Goal: Task Accomplishment & Management: Manage account settings

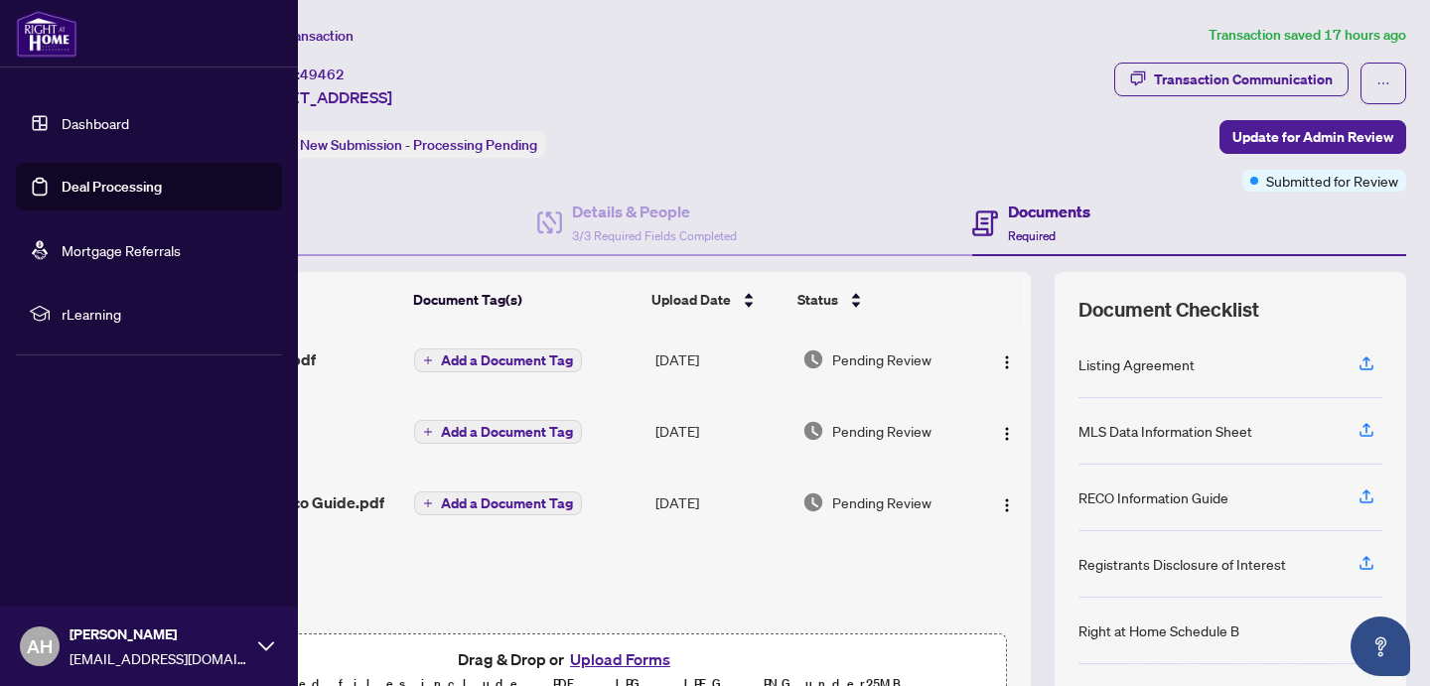
click at [98, 125] on link "Dashboard" at bounding box center [96, 123] width 68 height 18
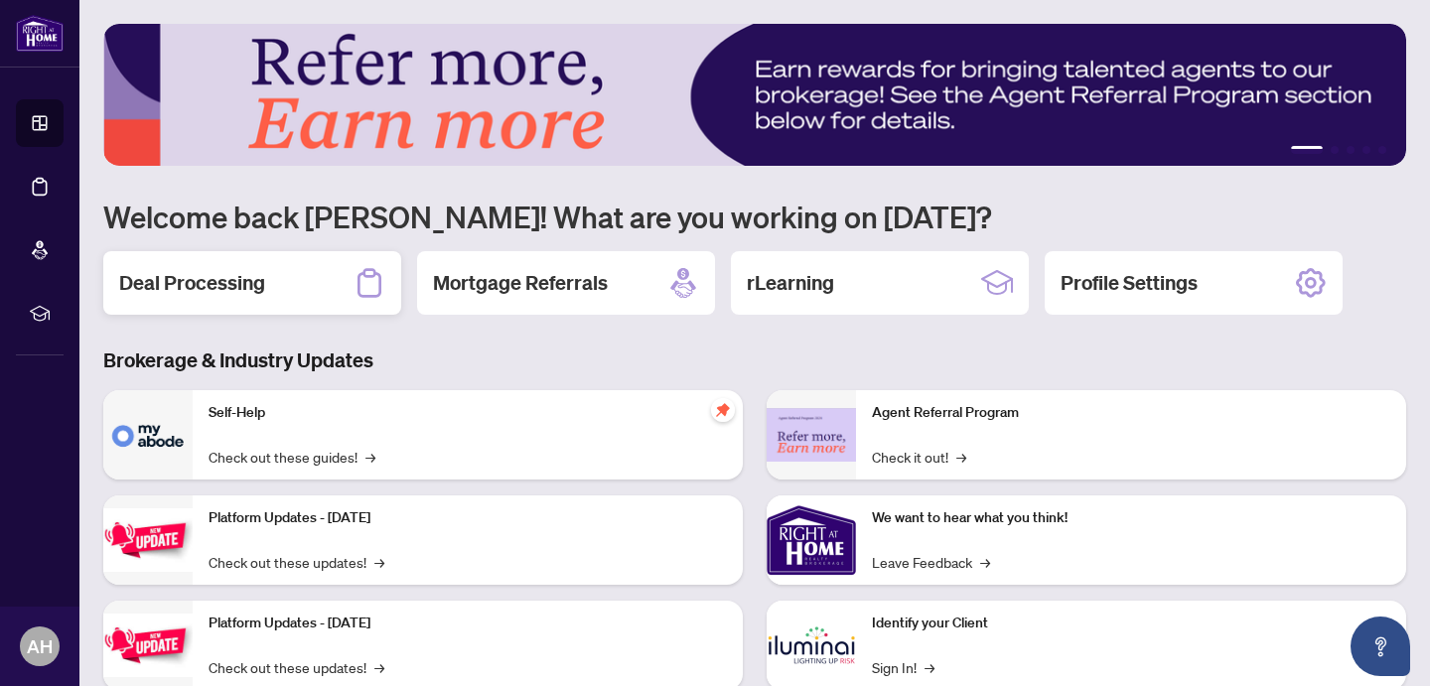
click at [250, 293] on h2 "Deal Processing" at bounding box center [192, 283] width 146 height 28
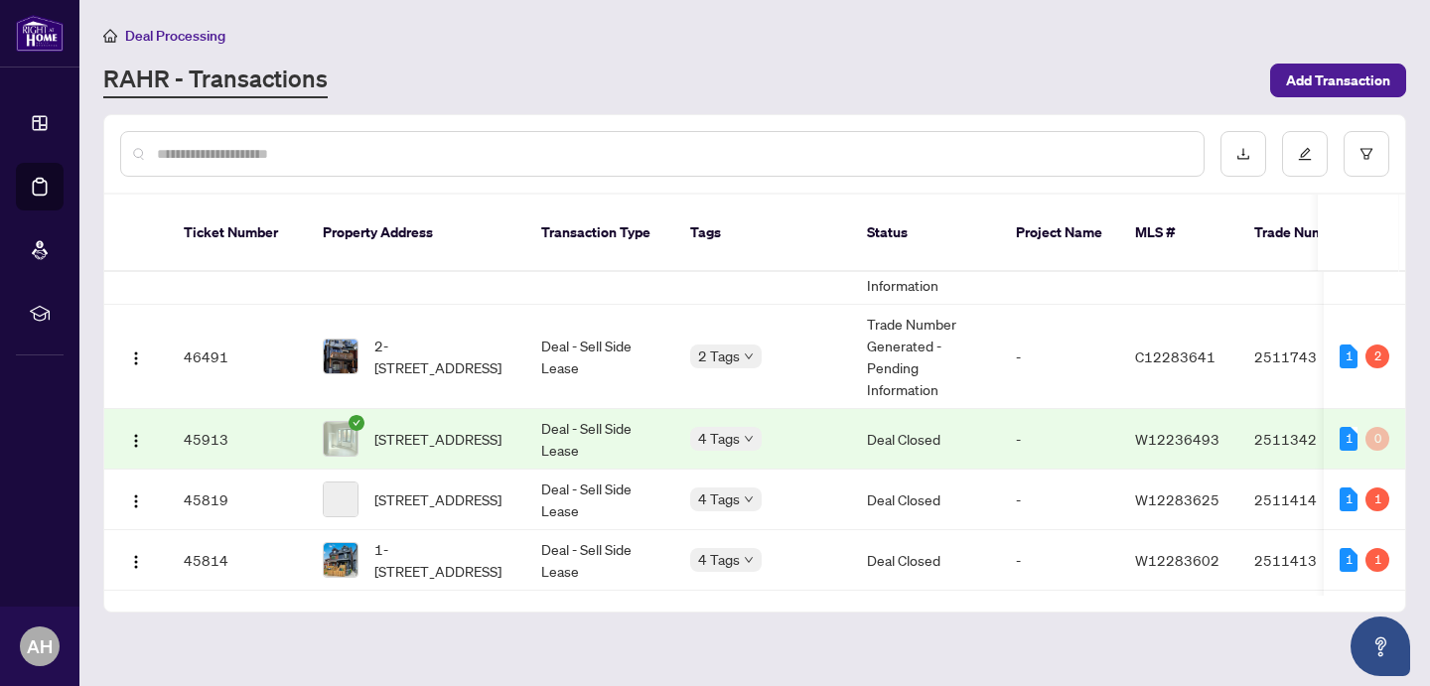
scroll to position [1160, 0]
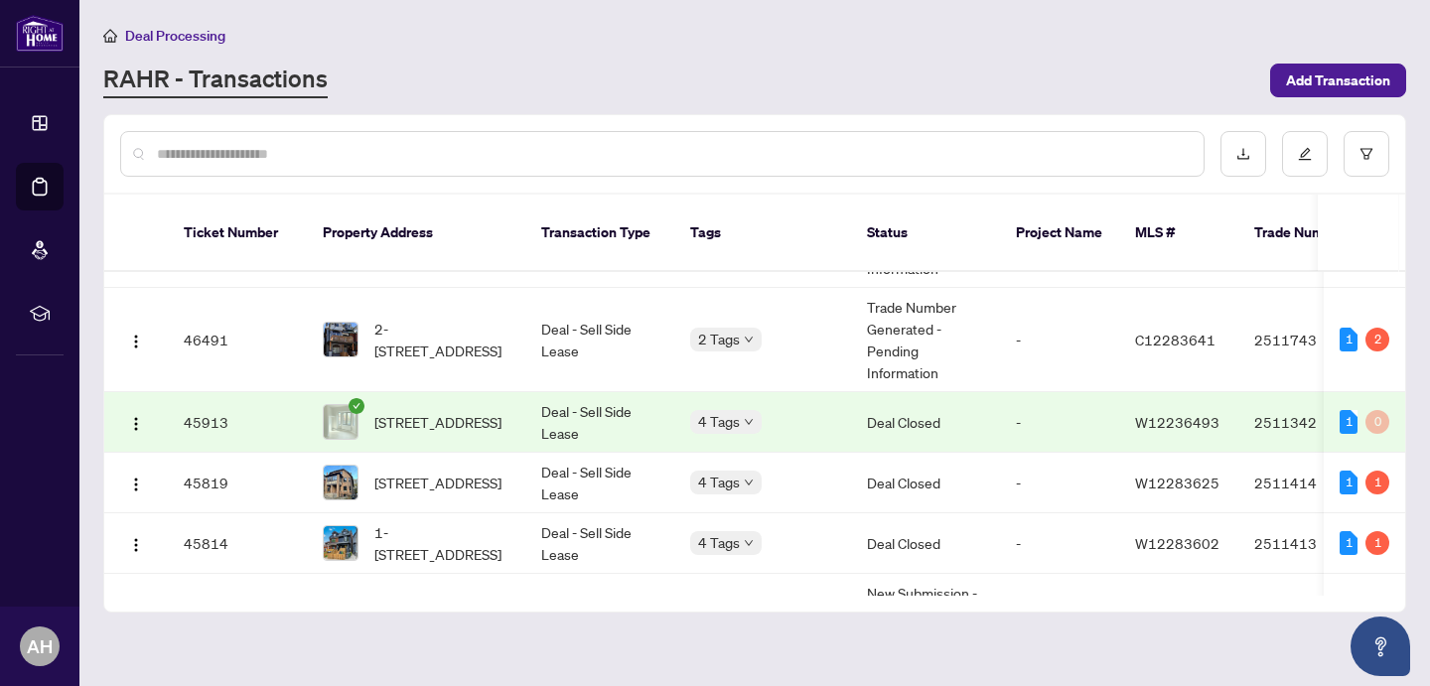
click at [687, 28] on div "Deal Processing" at bounding box center [754, 35] width 1303 height 23
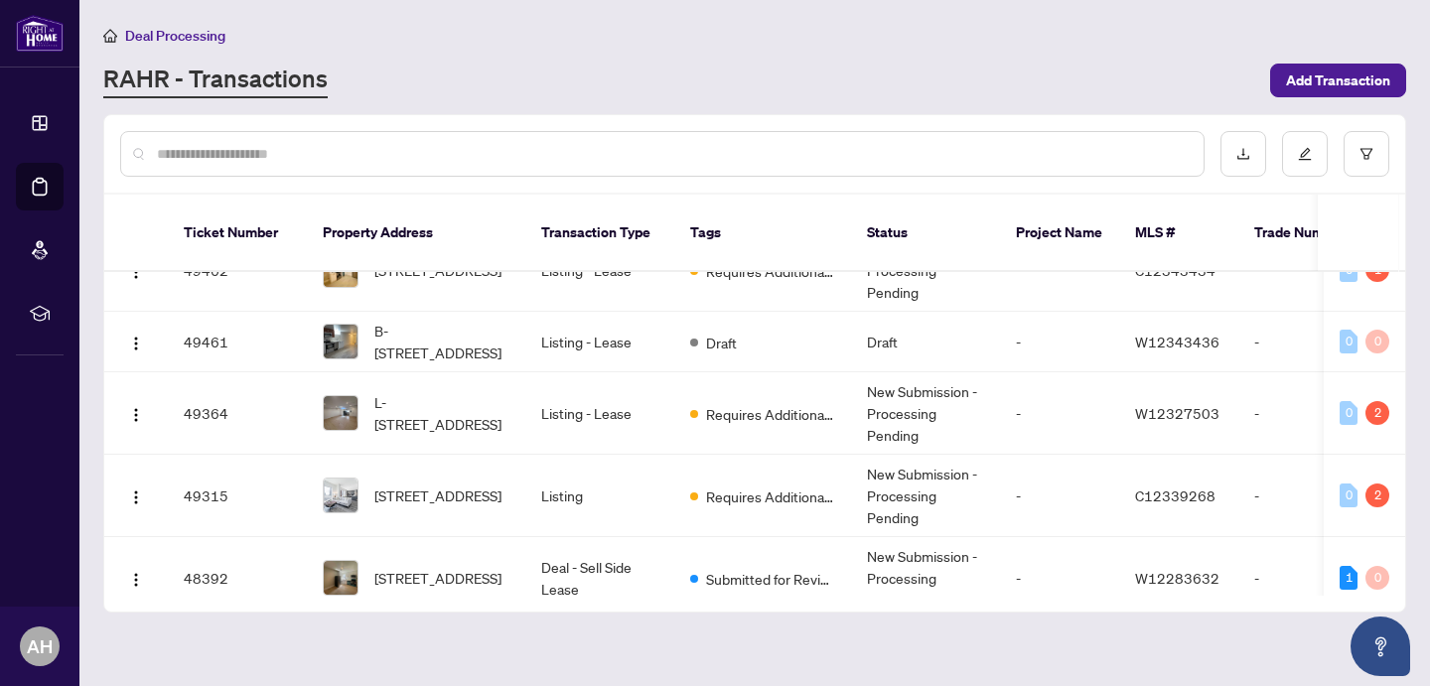
scroll to position [0, 0]
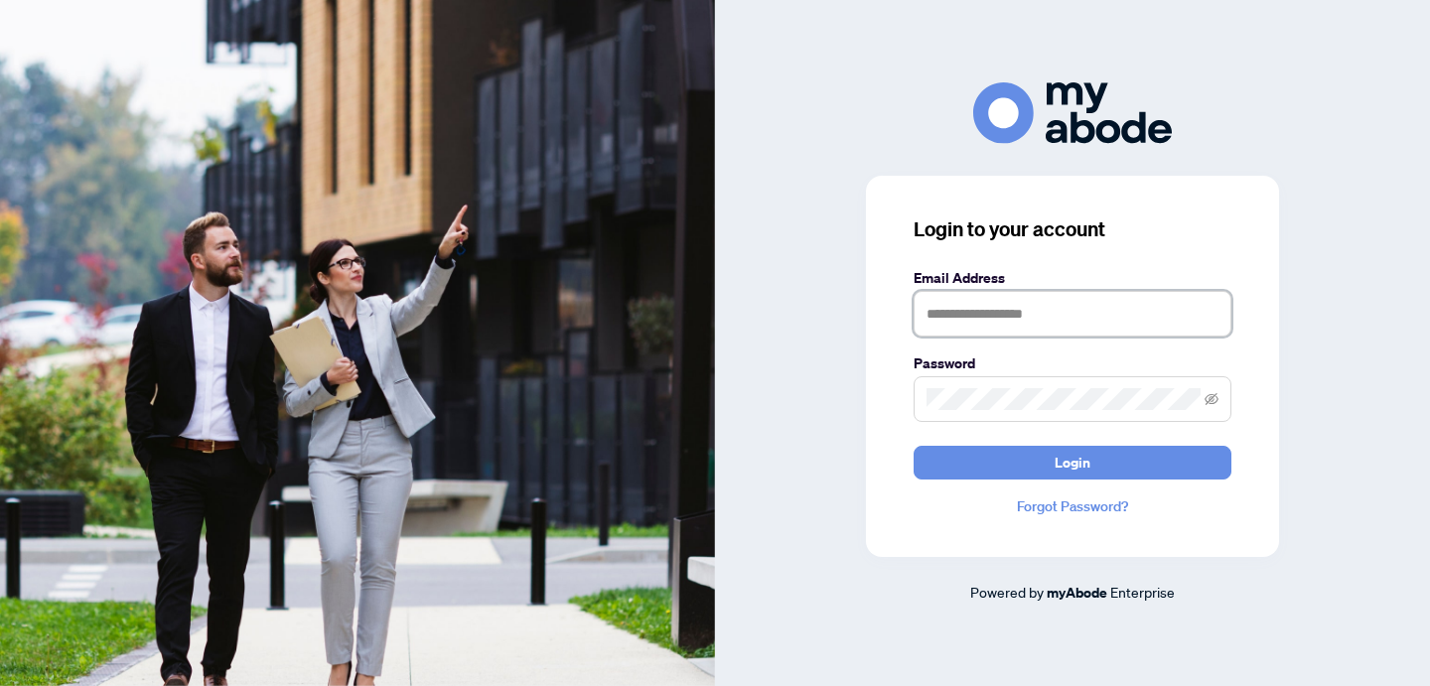
click at [962, 306] on input "text" at bounding box center [1073, 314] width 318 height 46
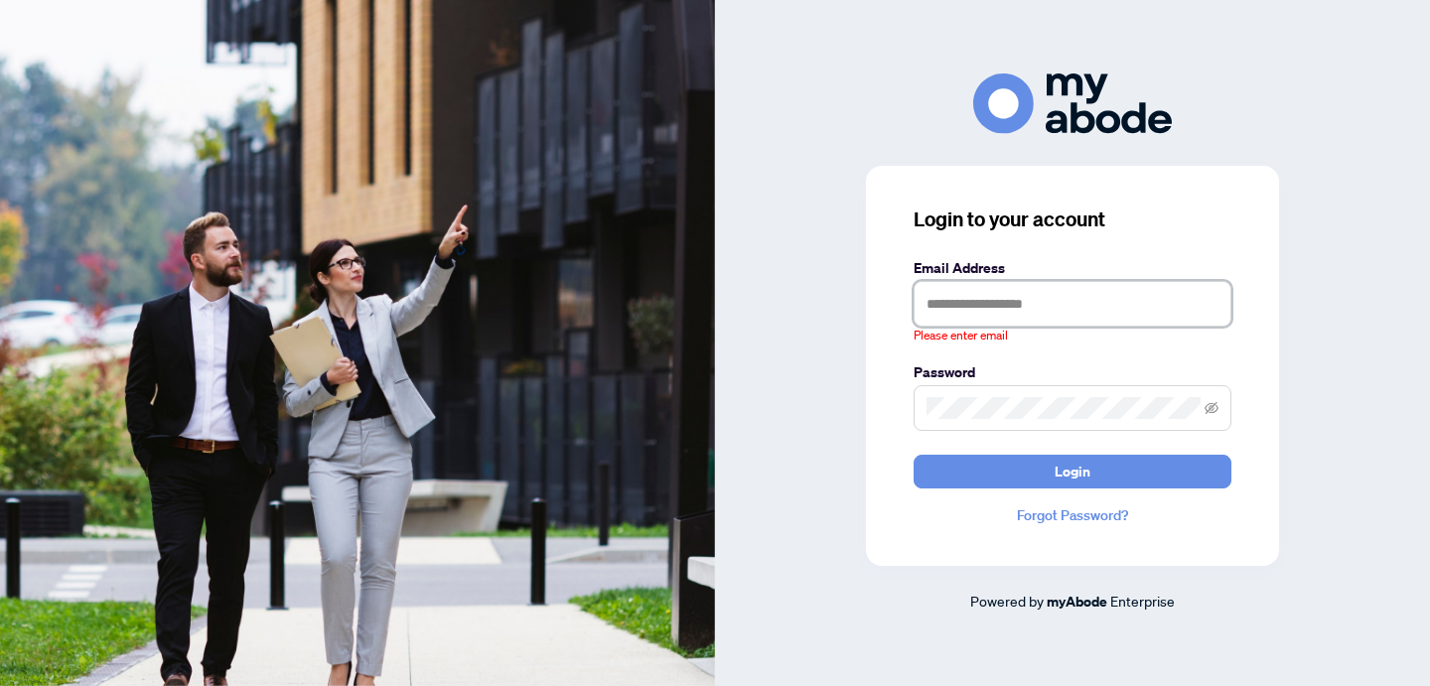
type input "**********"
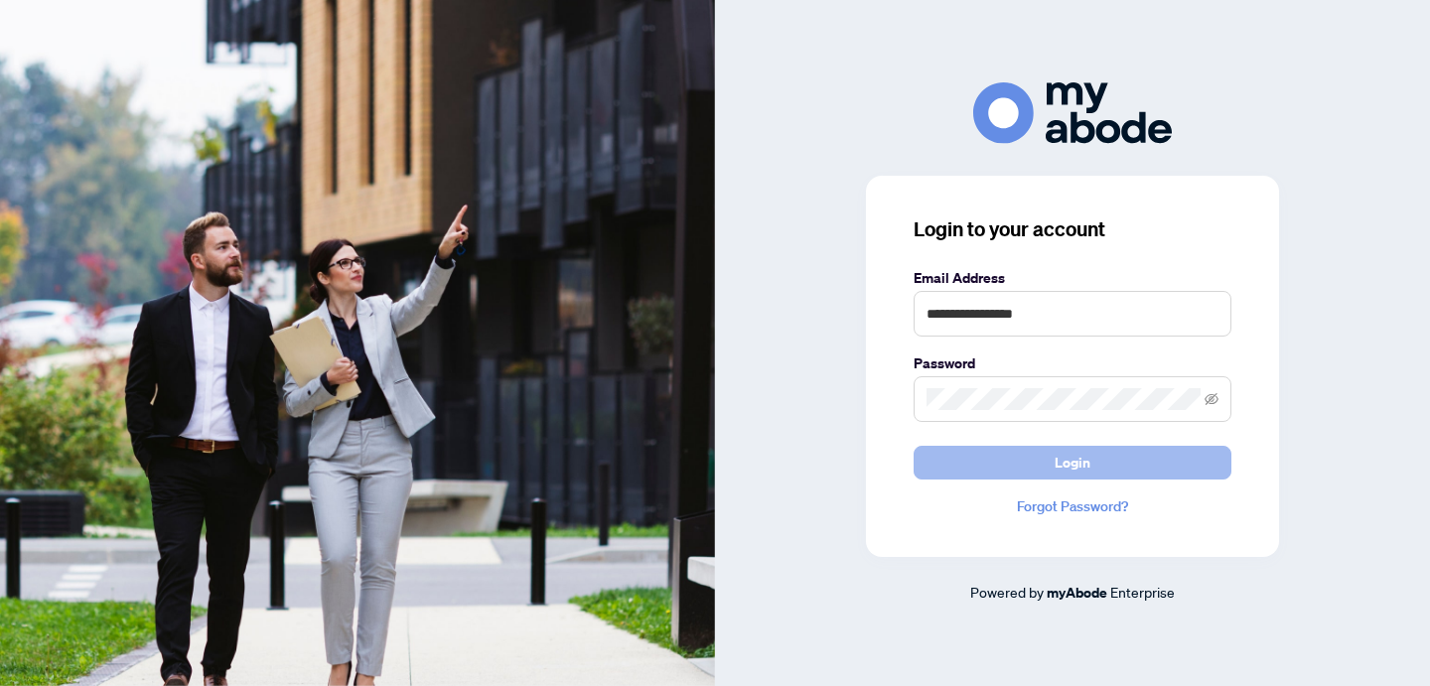
click at [1040, 474] on button "Login" at bounding box center [1073, 463] width 318 height 34
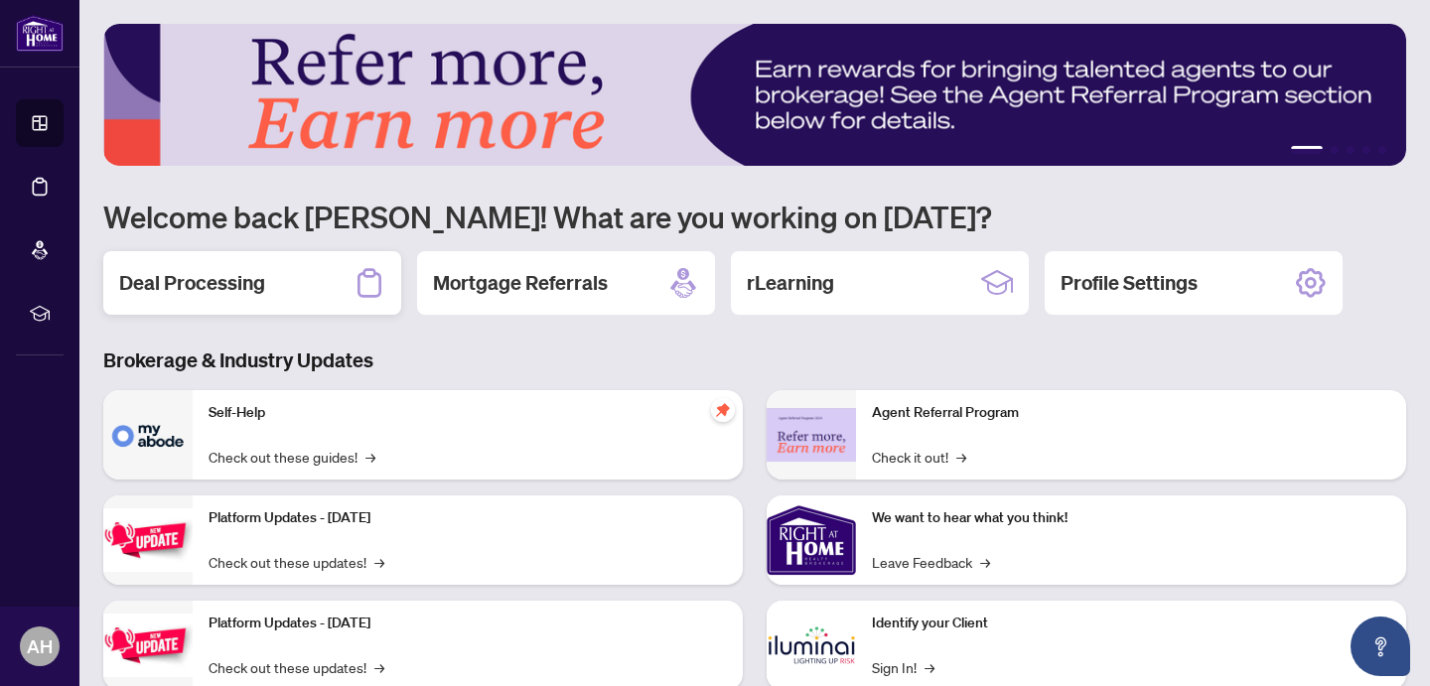
click at [209, 291] on h2 "Deal Processing" at bounding box center [192, 283] width 146 height 28
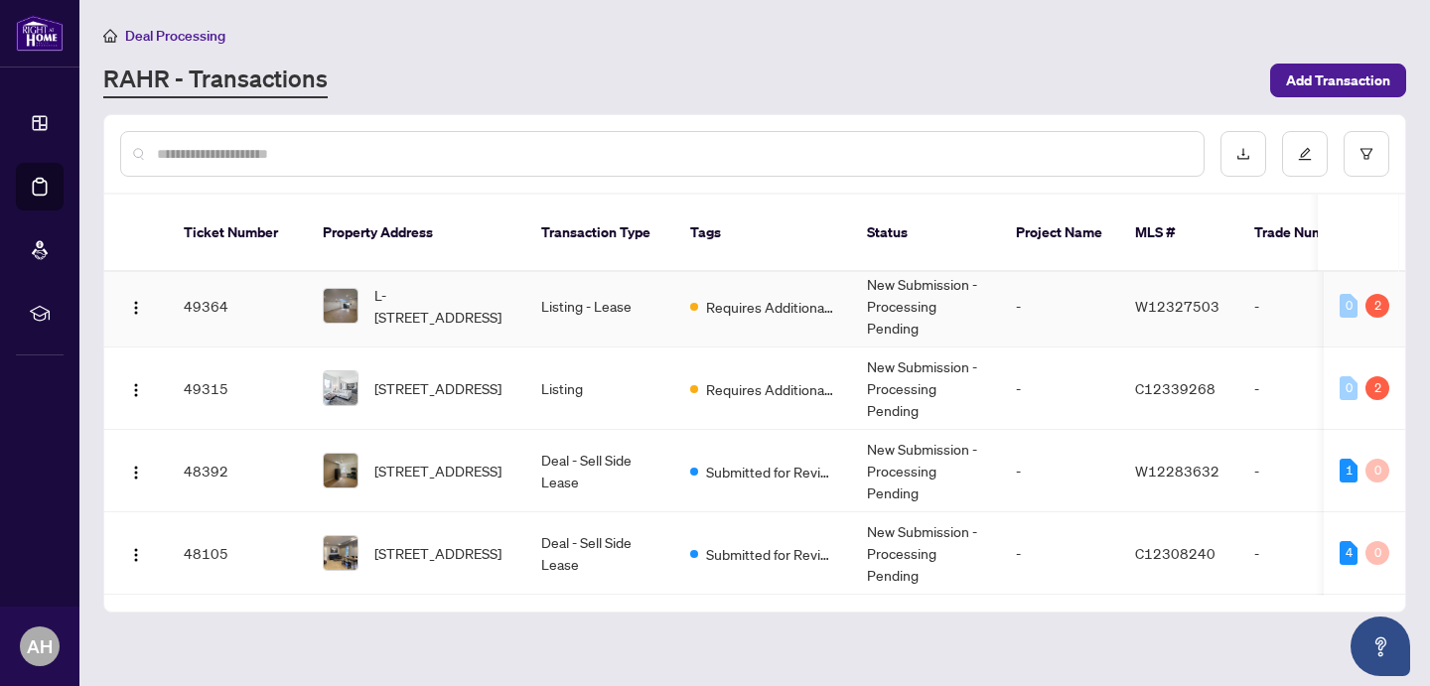
scroll to position [71, 0]
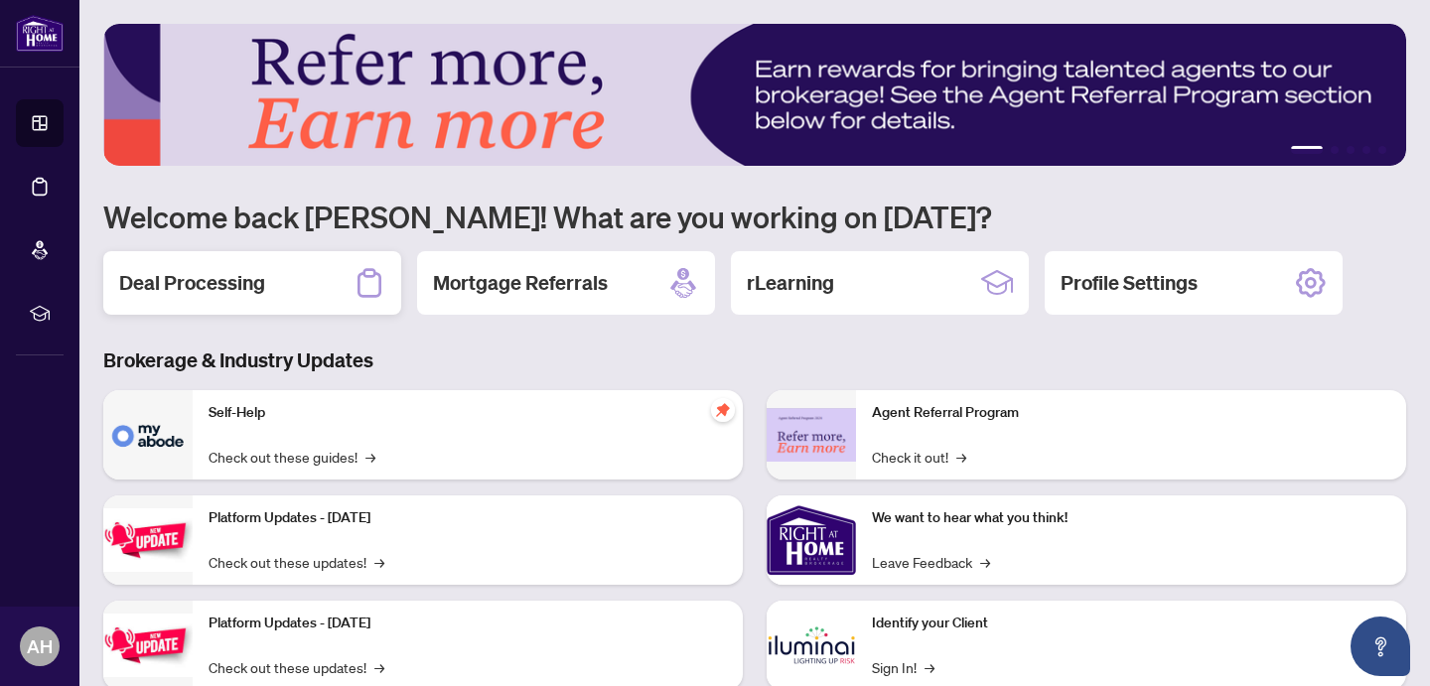
click at [245, 294] on h2 "Deal Processing" at bounding box center [192, 283] width 146 height 28
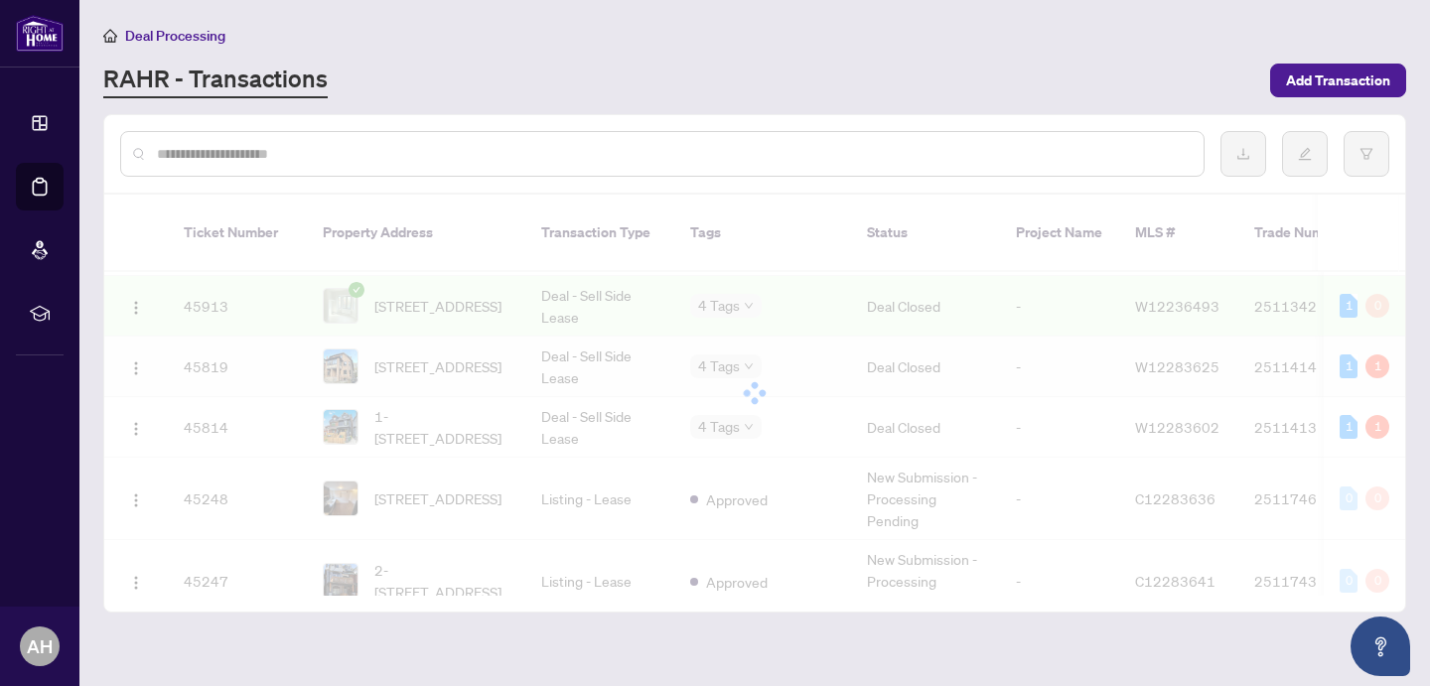
scroll to position [1309, 0]
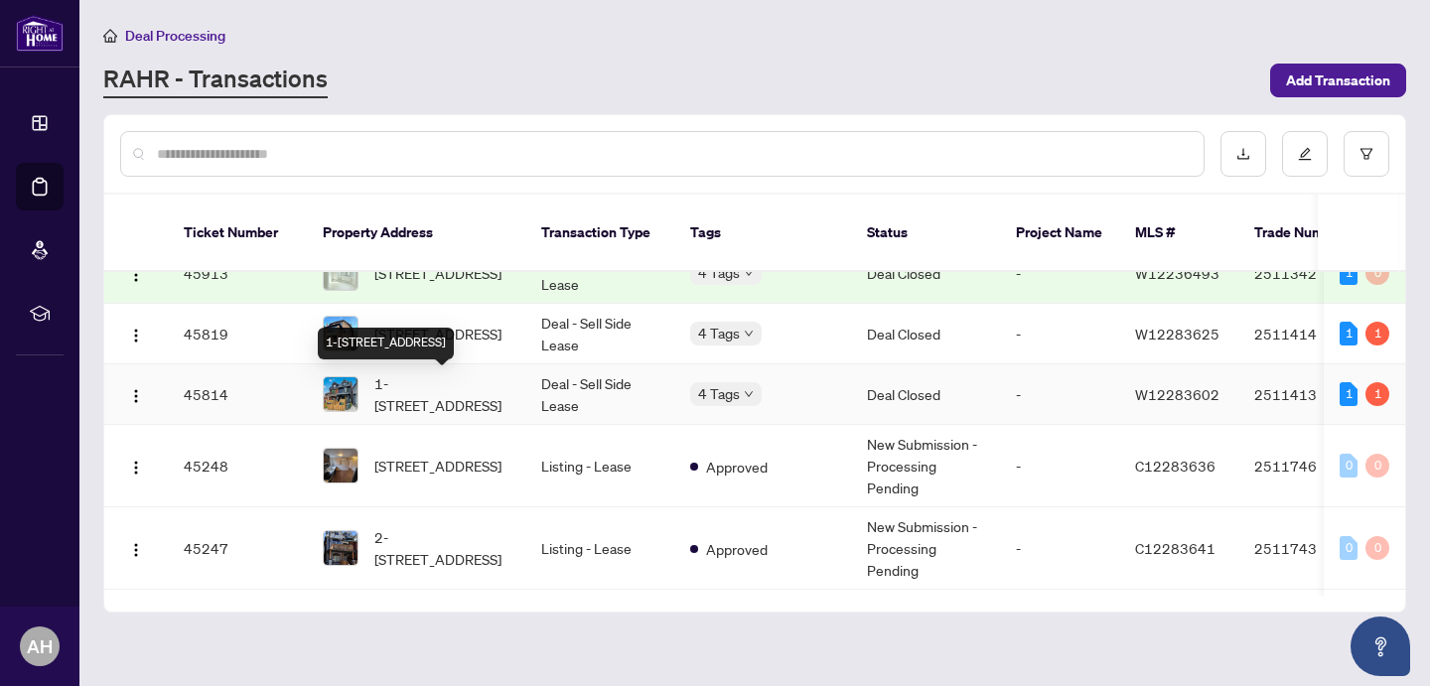
click at [491, 404] on span "1-[STREET_ADDRESS]" at bounding box center [441, 394] width 135 height 44
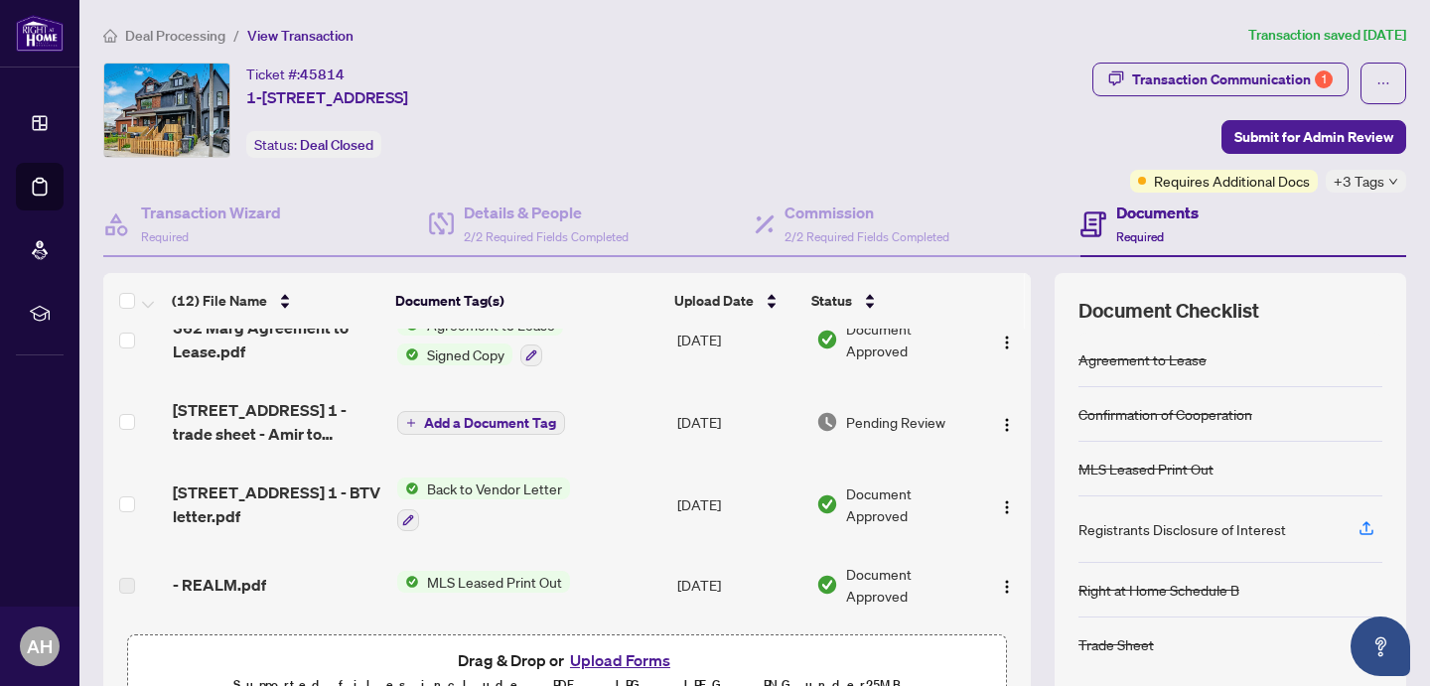
scroll to position [205, 0]
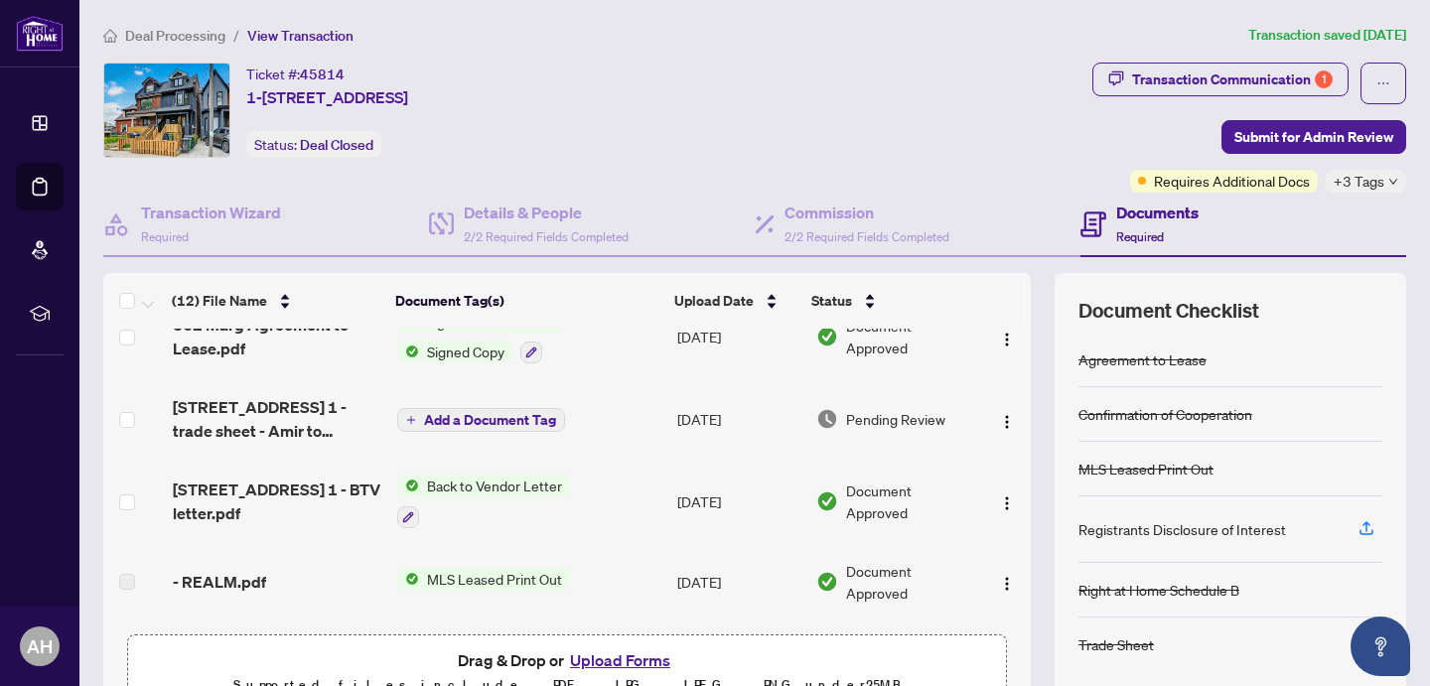
click at [519, 490] on span "Back to Vendor Letter" at bounding box center [494, 486] width 151 height 22
click at [771, 498] on td "[DATE]" at bounding box center [738, 501] width 139 height 85
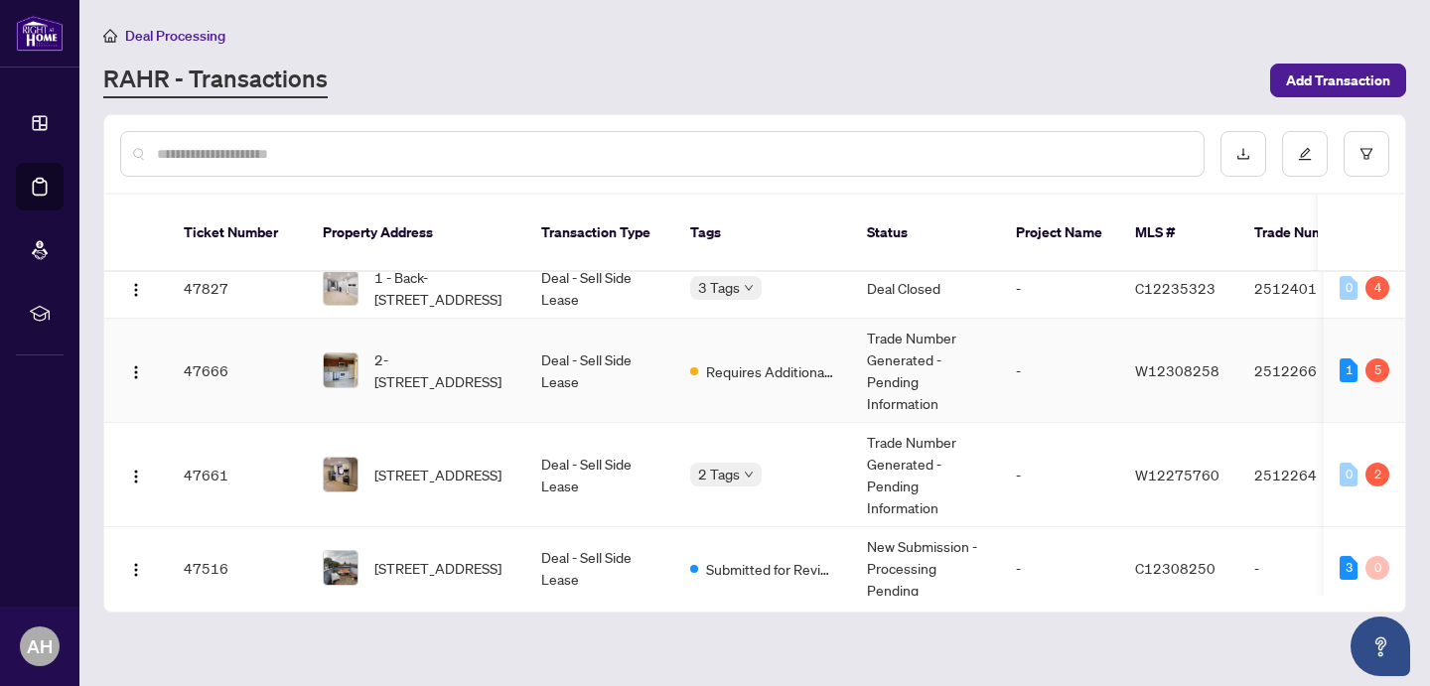
scroll to position [491, 0]
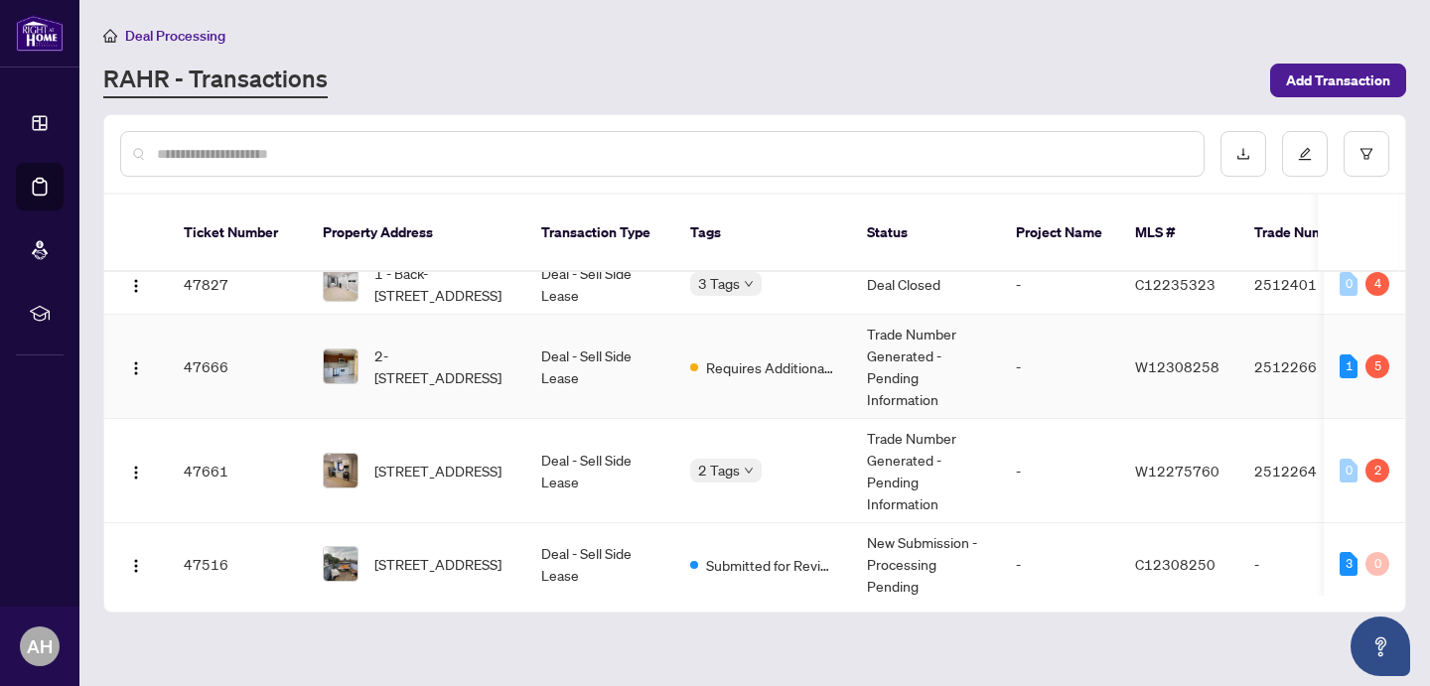
click at [512, 363] on td "2-[STREET_ADDRESS]" at bounding box center [416, 367] width 218 height 104
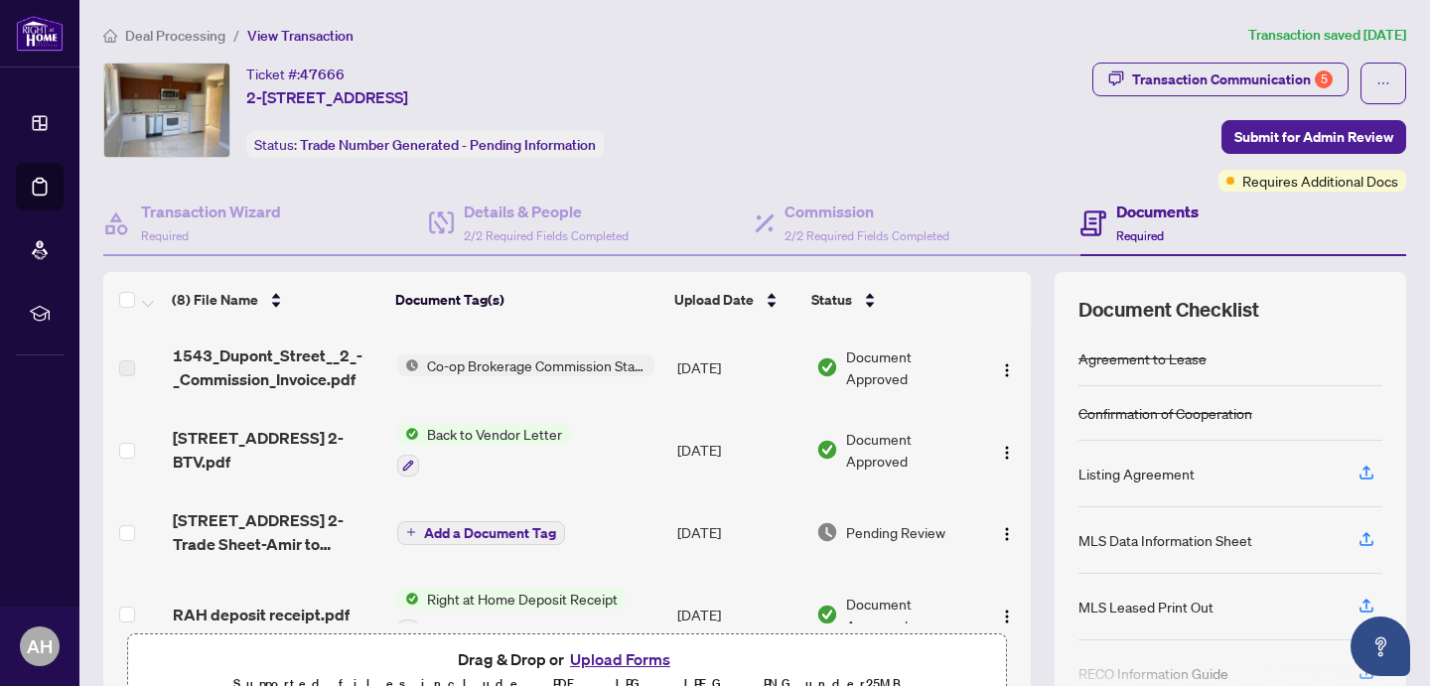
click at [482, 436] on span "Back to Vendor Letter" at bounding box center [494, 434] width 151 height 22
click at [687, 176] on div "Ticket #: 47666 2-[STREET_ADDRESS] Status: Trade Number Generated - Pending Inf…" at bounding box center [593, 127] width 989 height 129
